Goal: Information Seeking & Learning: Check status

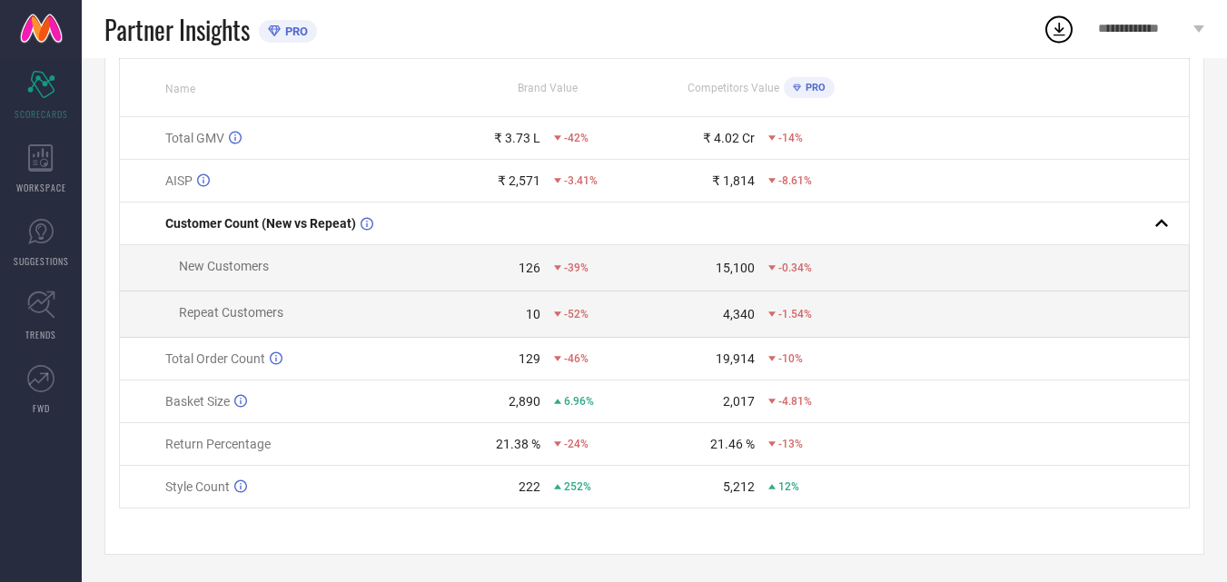
scroll to position [183, 0]
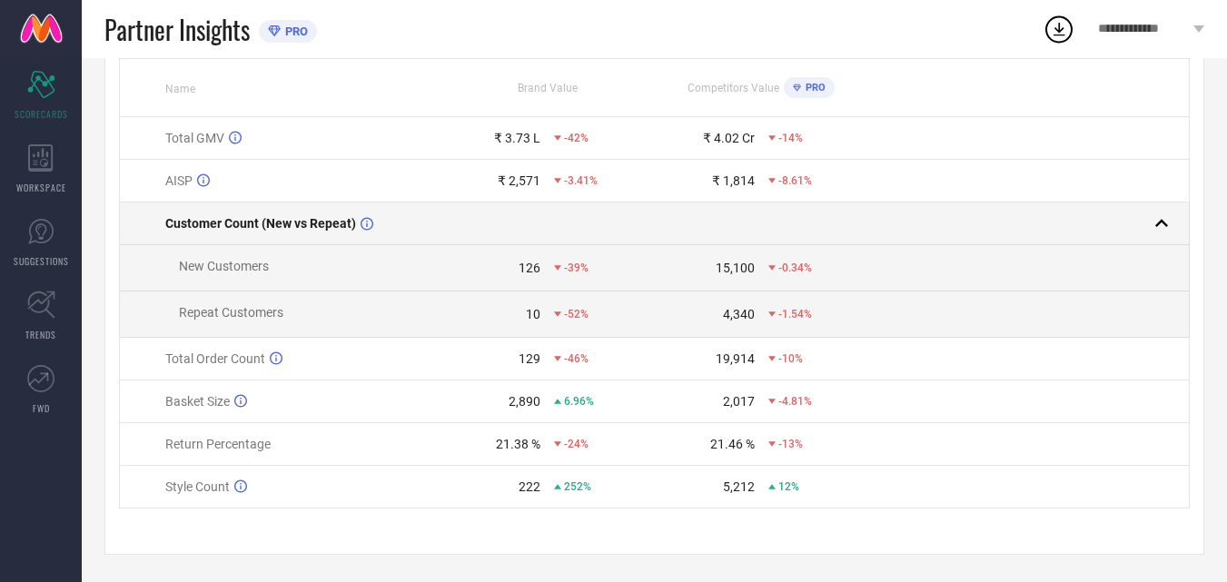
click at [1154, 211] on rect at bounding box center [1161, 223] width 25 height 25
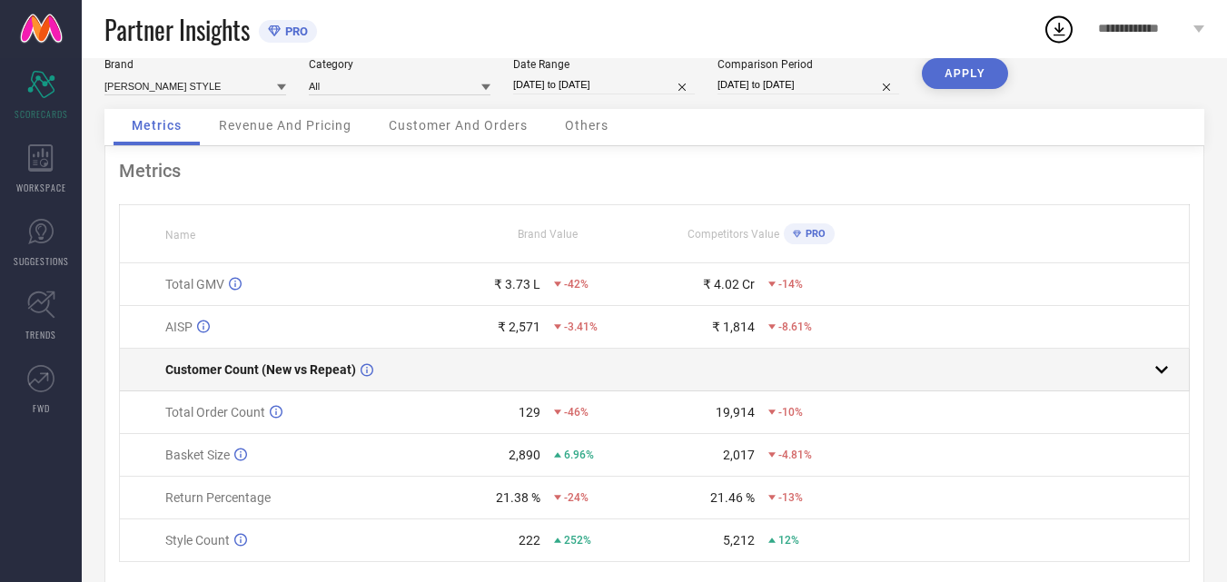
scroll to position [0, 0]
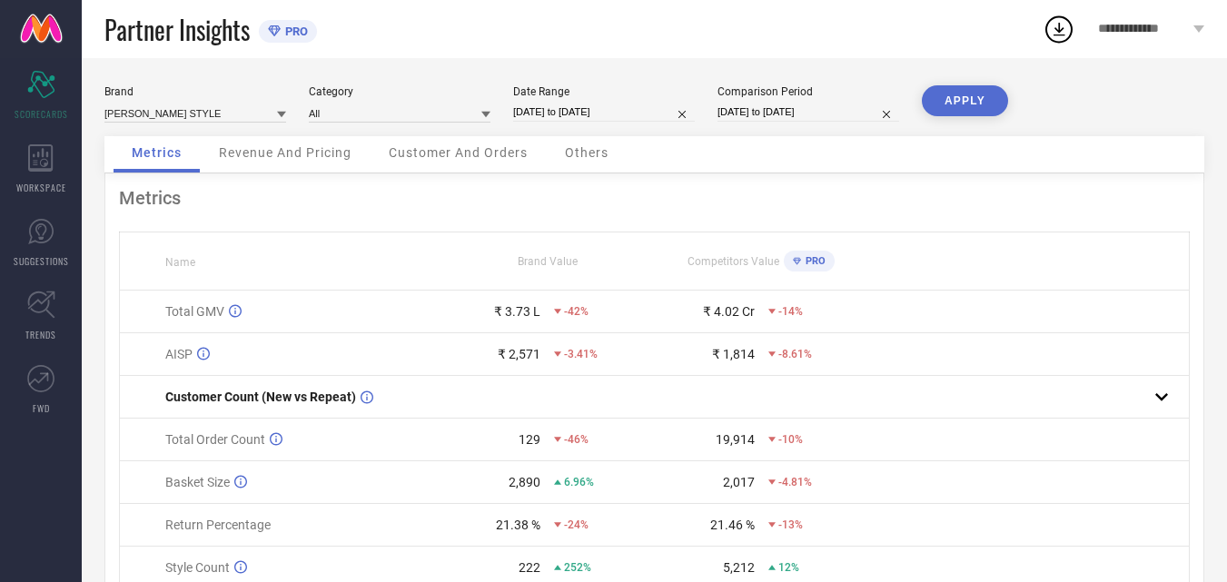
click at [1051, 29] on icon at bounding box center [1059, 29] width 33 height 33
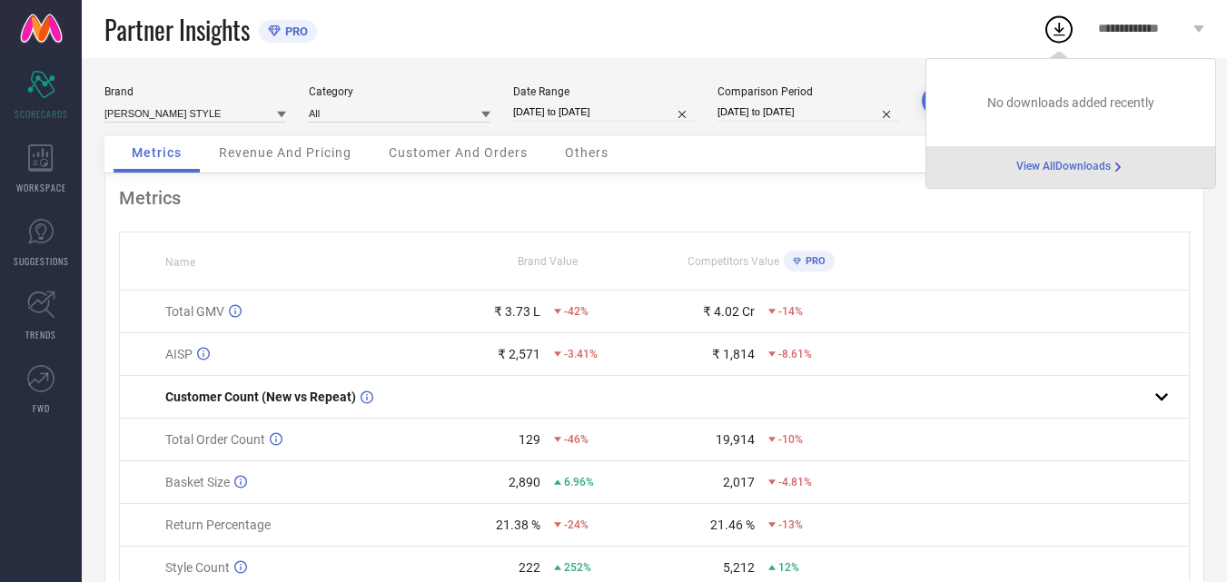
click at [1013, 171] on div "View All Downloads" at bounding box center [1071, 167] width 289 height 42
click at [1102, 172] on span "View All Downloads" at bounding box center [1063, 167] width 94 height 15
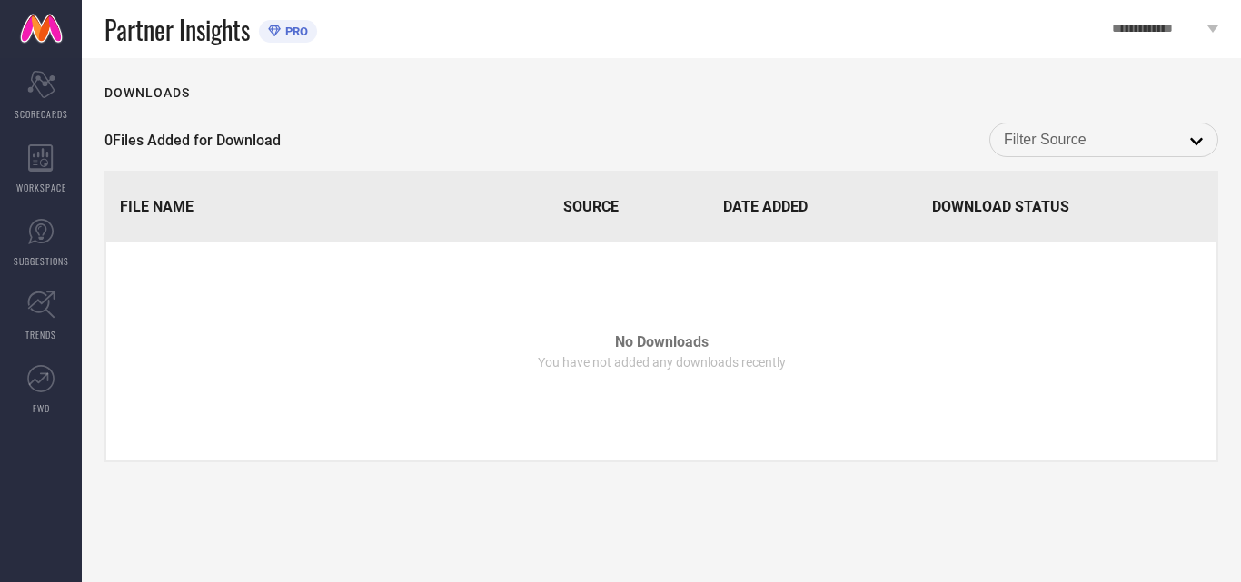
click at [1090, 144] on input at bounding box center [1104, 140] width 200 height 24
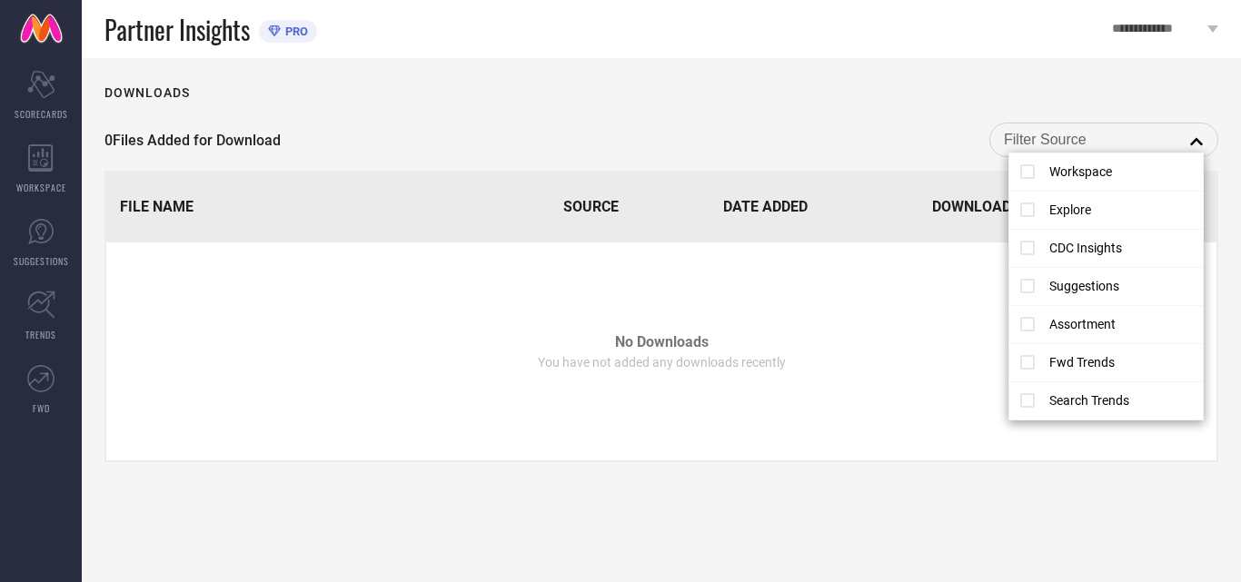
click at [787, 250] on td "No Downloads You have not added any downloads recently" at bounding box center [661, 352] width 1110 height 218
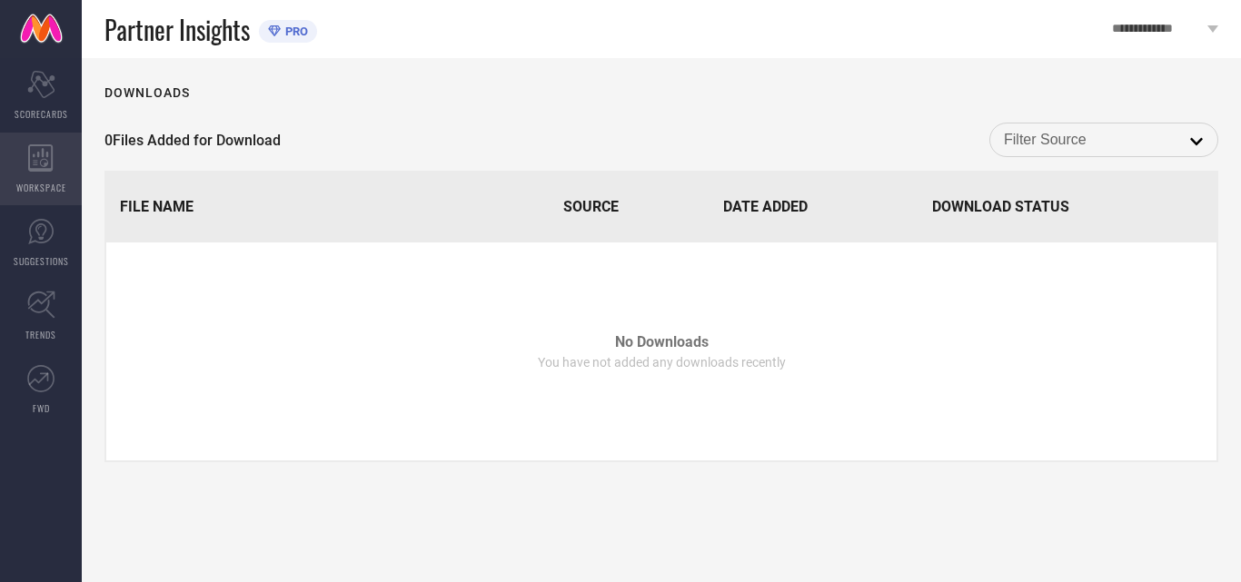
click at [53, 192] on span "WORKSPACE" at bounding box center [41, 188] width 50 height 14
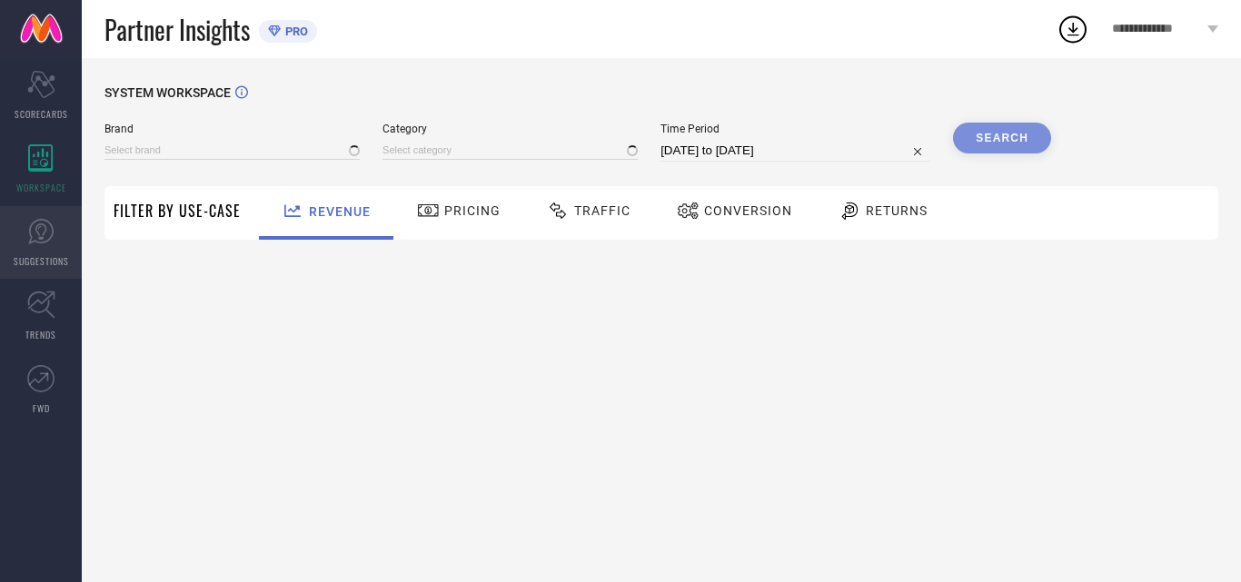
type input "[PERSON_NAME] STYLE"
type input "All"
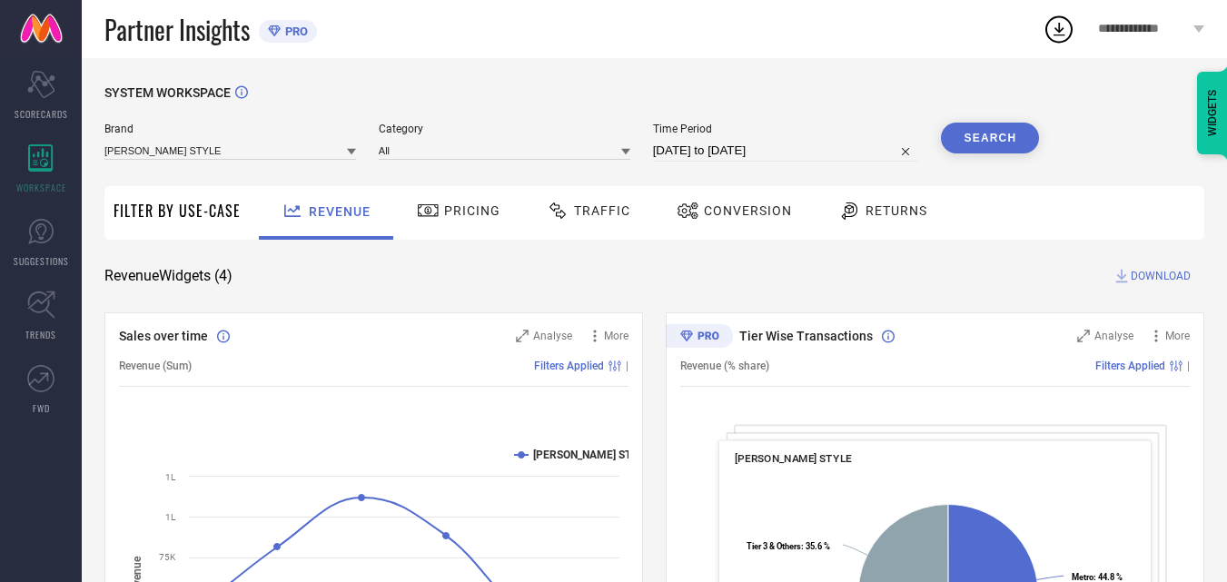
click at [620, 216] on span "Traffic" at bounding box center [602, 210] width 56 height 15
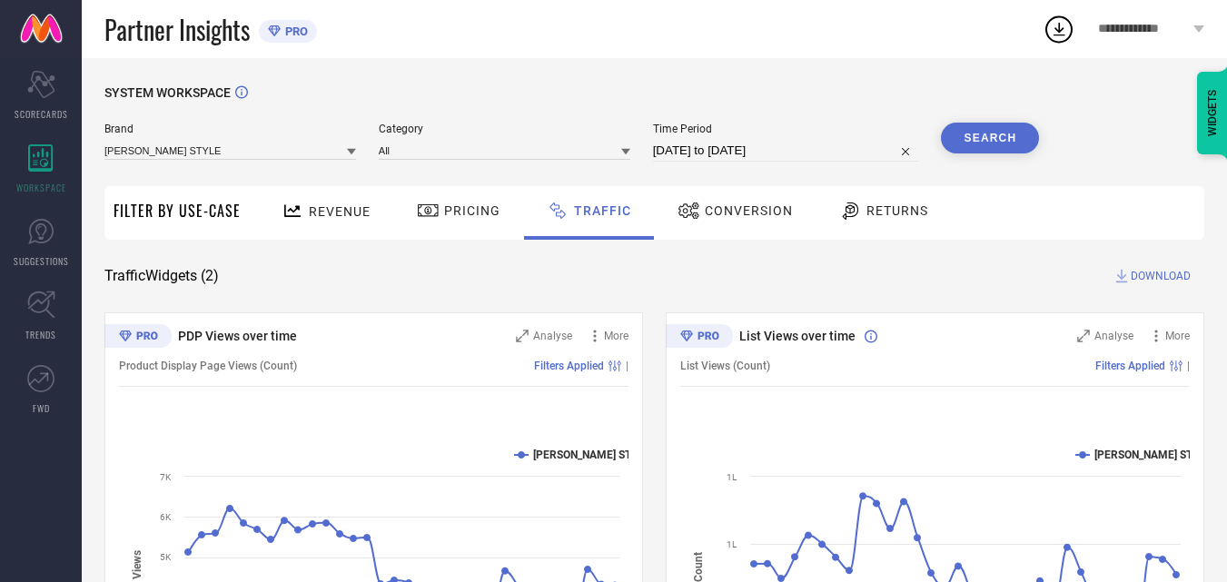
click at [425, 216] on icon at bounding box center [428, 211] width 23 height 22
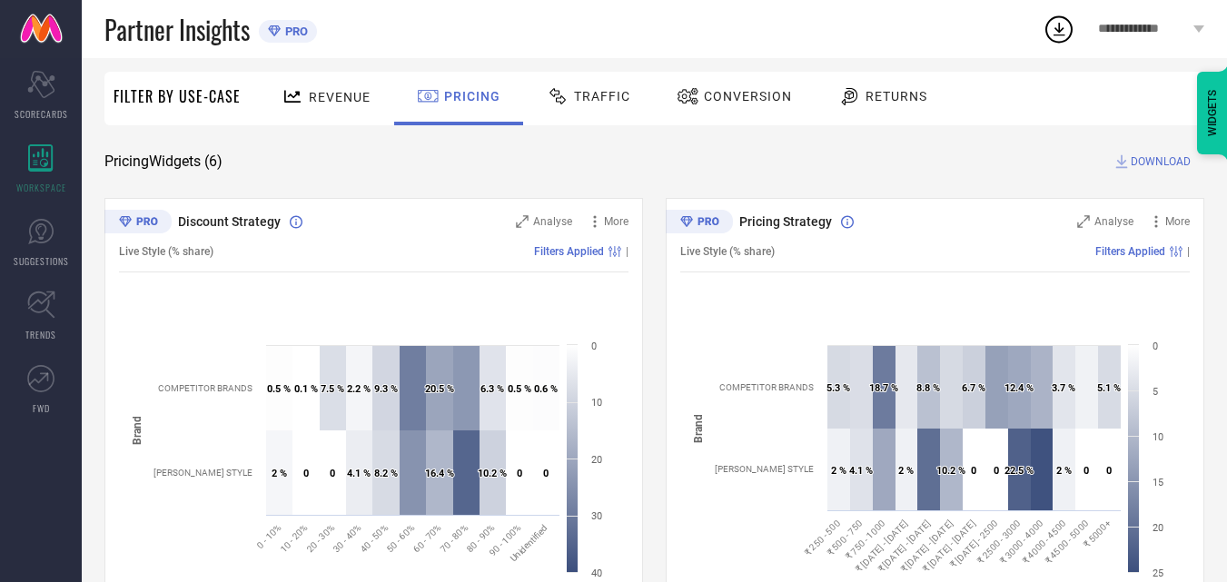
scroll to position [91, 0]
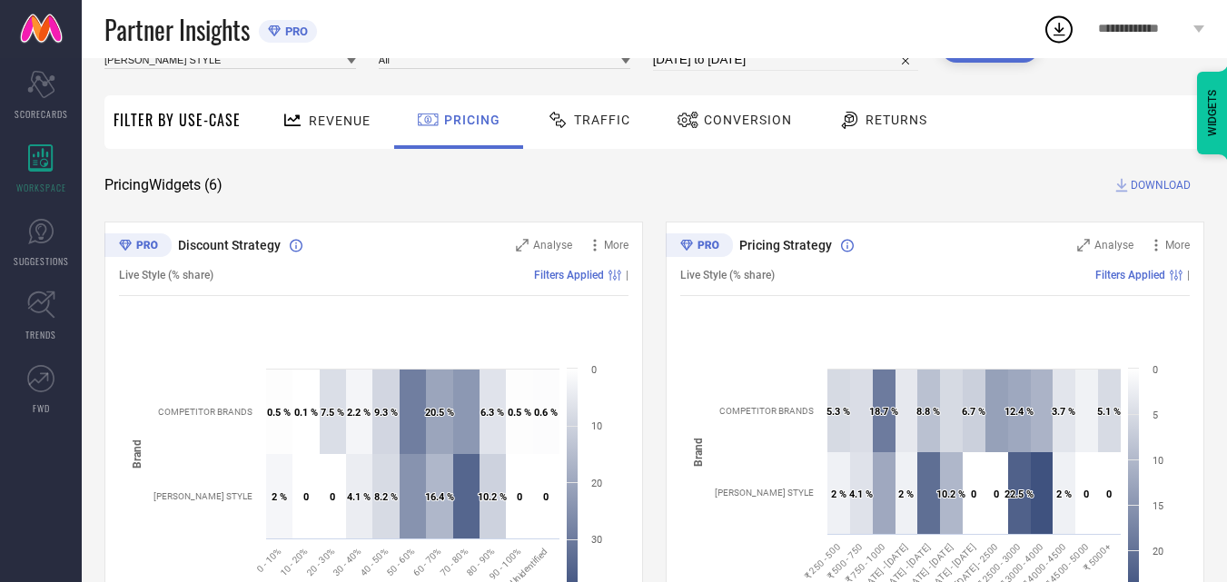
click at [325, 127] on span "Revenue" at bounding box center [340, 121] width 62 height 15
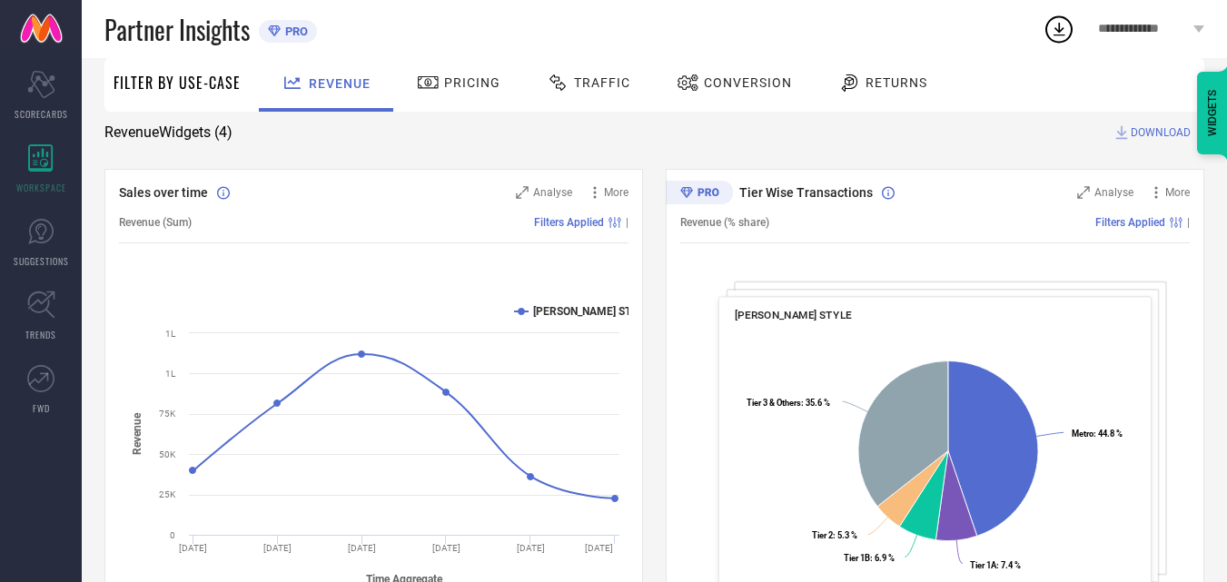
scroll to position [0, 0]
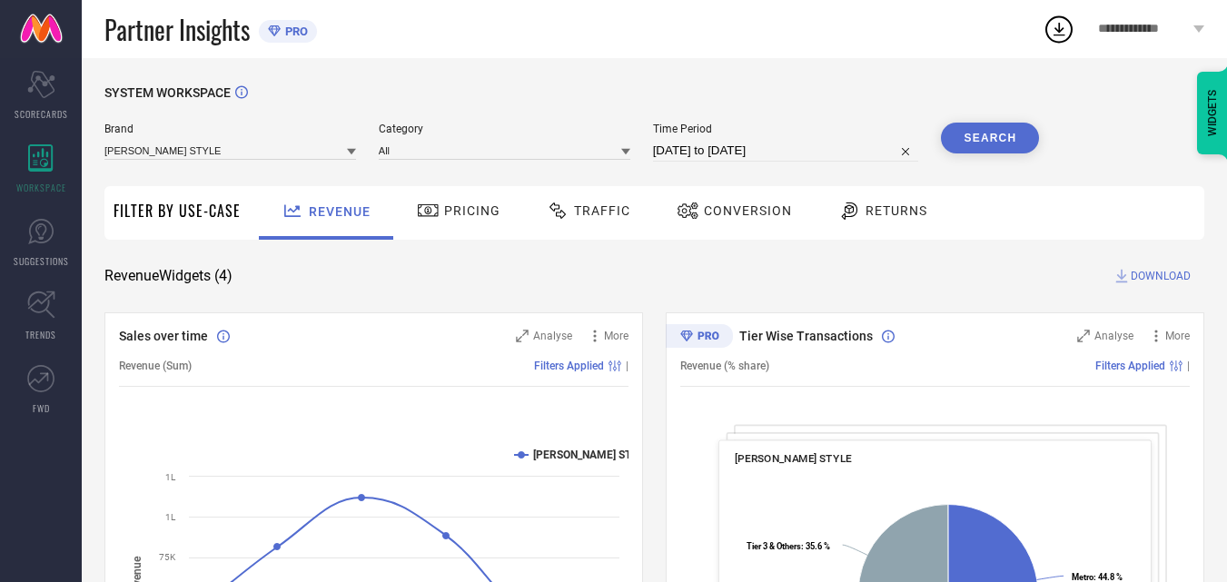
click at [858, 215] on div at bounding box center [851, 211] width 27 height 22
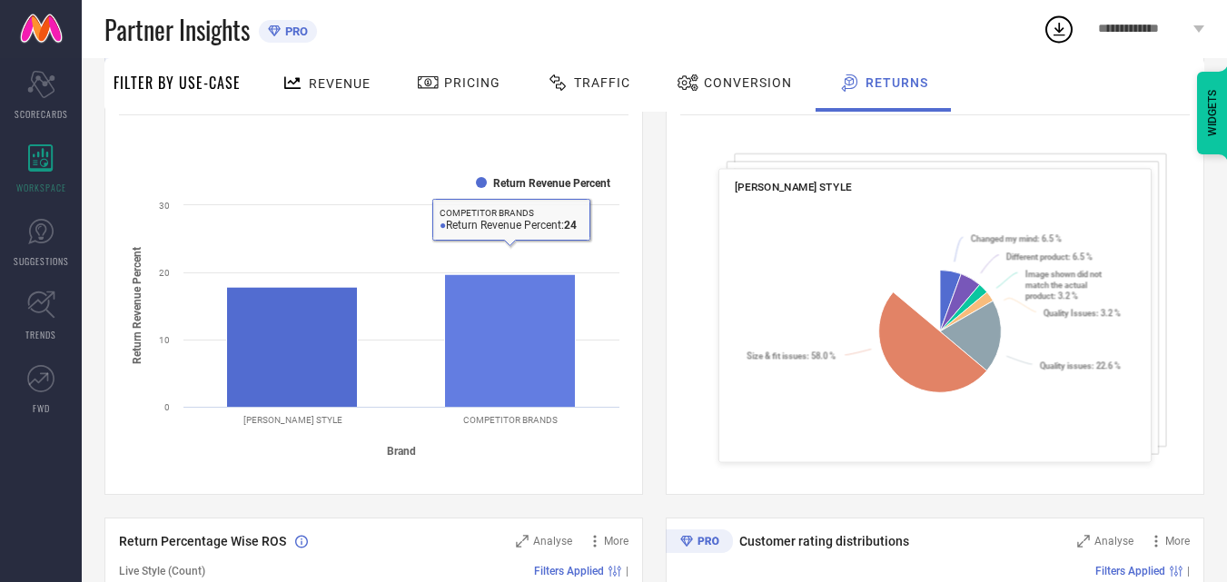
scroll to position [273, 0]
